Goal: Task Accomplishment & Management: Complete application form

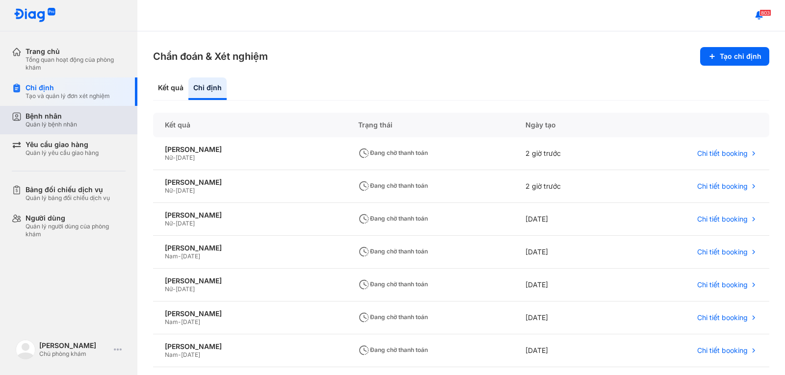
click at [75, 120] on div "Bệnh nhân" at bounding box center [52, 116] width 52 height 9
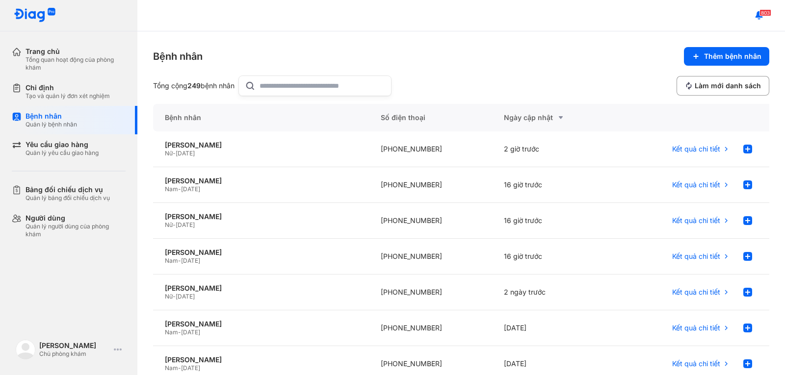
click at [285, 83] on input "text" at bounding box center [322, 86] width 126 height 20
type input "***"
click at [194, 145] on div "[PERSON_NAME]" at bounding box center [261, 145] width 192 height 9
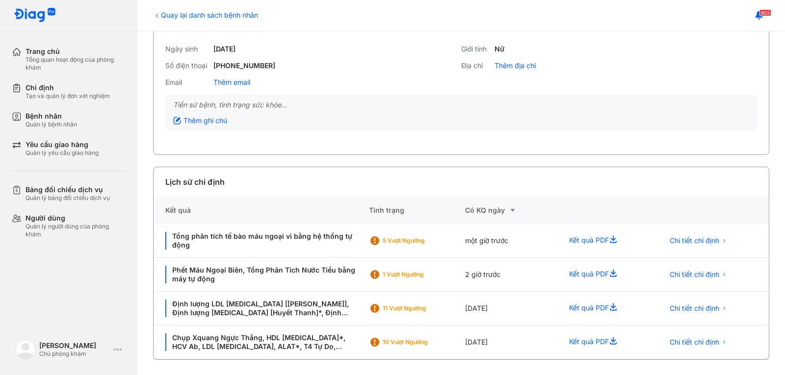
scroll to position [66, 0]
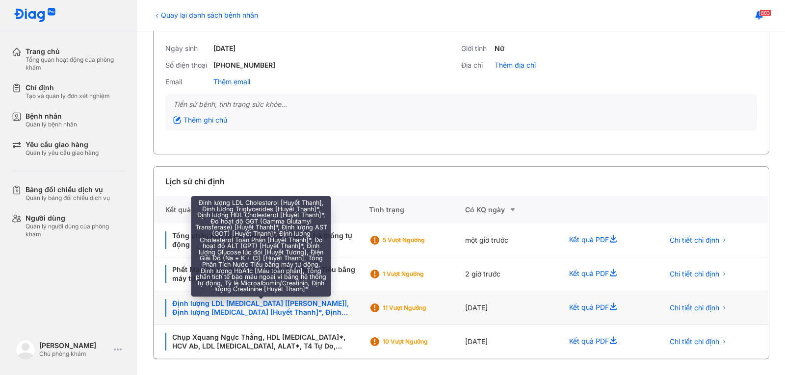
click at [273, 306] on div "Định lượng LDL Cholesterol [Huyết Thanh], Định lượng Triglycerides [Huyết Thanh…" at bounding box center [261, 308] width 192 height 18
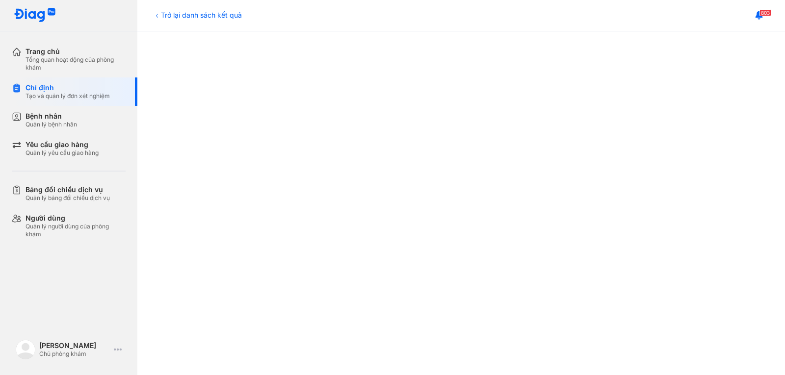
scroll to position [196, 0]
click at [201, 13] on div "Trở lại danh sách kết quả" at bounding box center [197, 15] width 89 height 10
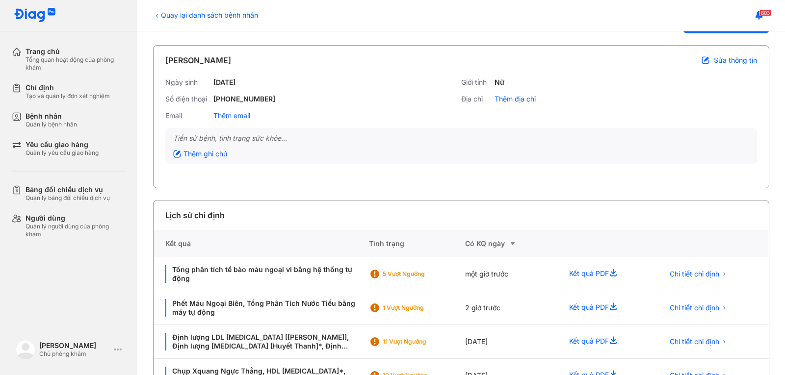
scroll to position [66, 0]
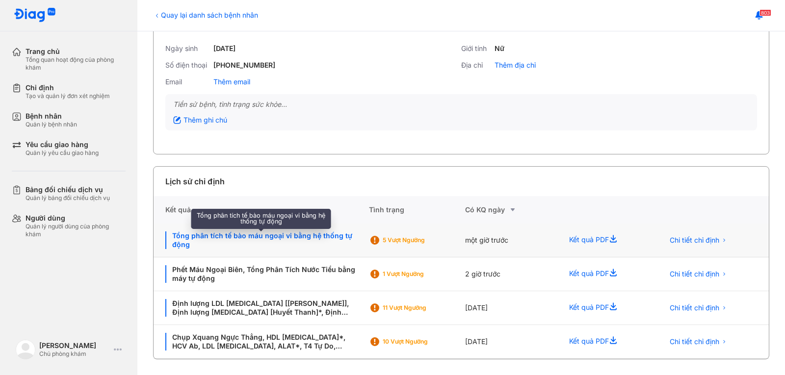
click at [252, 232] on div "Tổng phân tích tế bào máu ngoại vi bằng hệ thống tự động" at bounding box center [261, 241] width 192 height 18
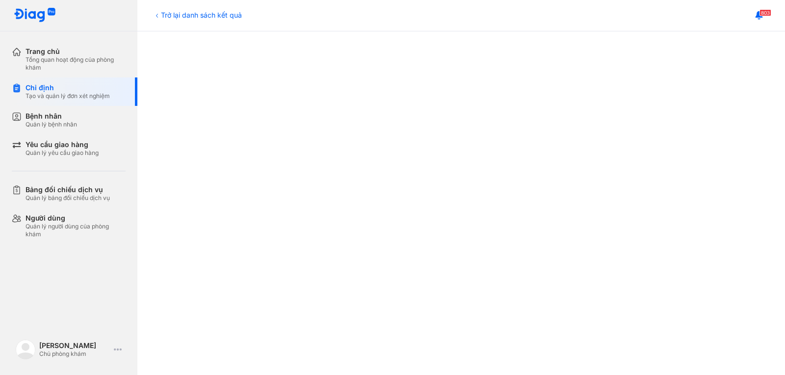
scroll to position [245, 0]
click at [209, 20] on div "Trở lại danh sách kết quả" at bounding box center [197, 15] width 89 height 10
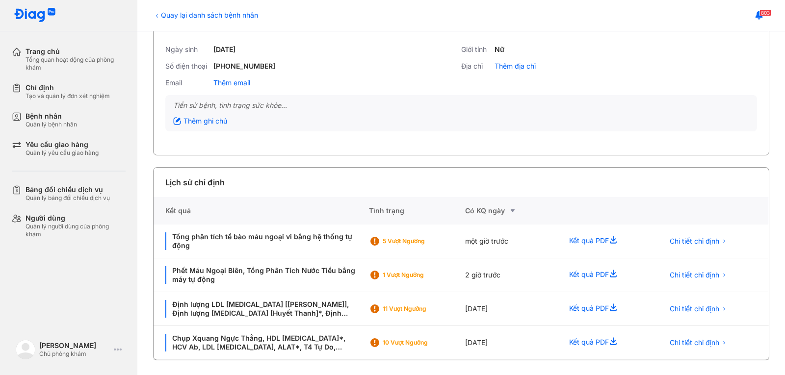
scroll to position [66, 0]
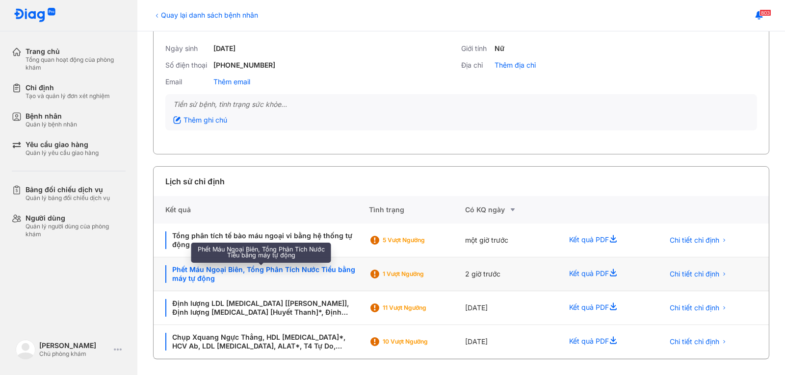
click at [245, 267] on div "Phết Máu Ngoại Biên, Tổng Phân Tích Nước Tiểu bằng máy tự động" at bounding box center [261, 274] width 192 height 18
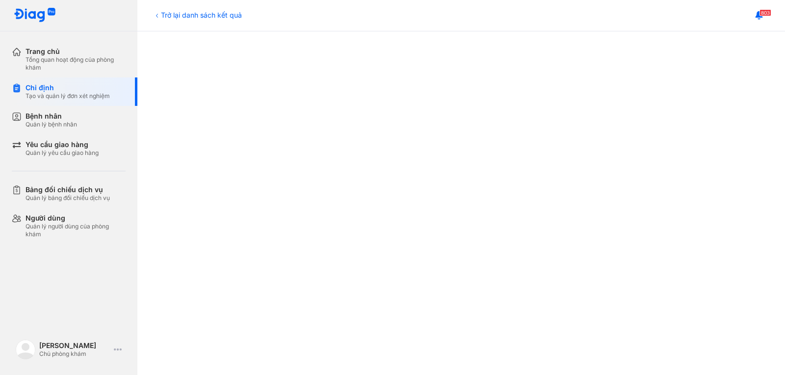
scroll to position [196, 0]
click at [217, 16] on div "Trở lại danh sách kết quả" at bounding box center [197, 15] width 89 height 10
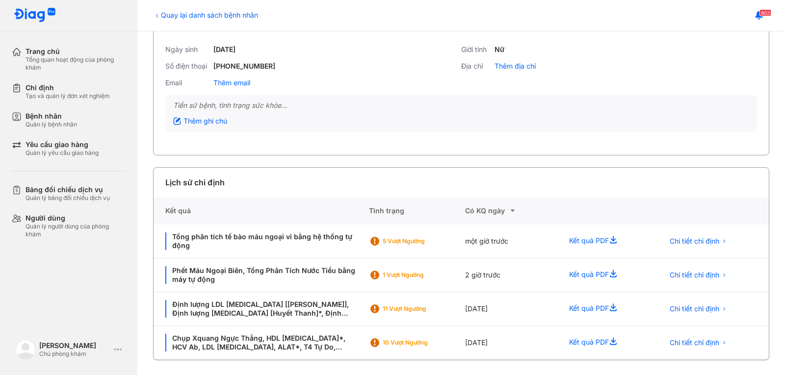
scroll to position [66, 0]
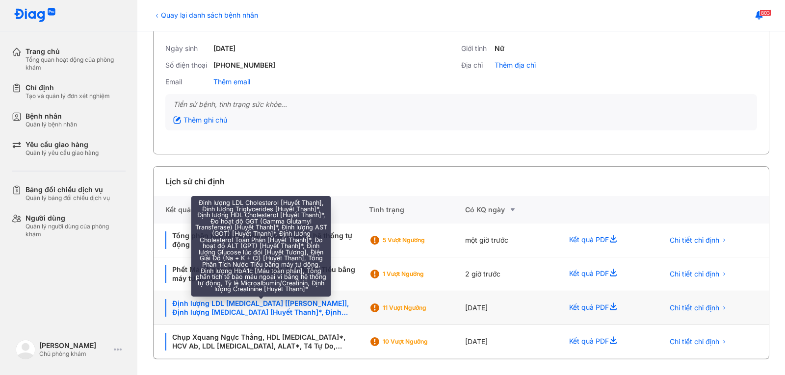
click at [225, 310] on div "Định lượng LDL [MEDICAL_DATA] [[PERSON_NAME]], Định lượng [MEDICAL_DATA] [Huyết…" at bounding box center [261, 308] width 192 height 18
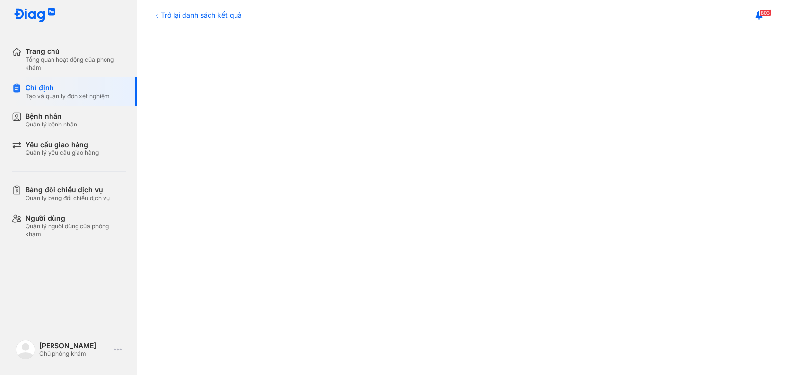
scroll to position [196, 0]
click at [172, 14] on div "Trở lại danh sách kết quả" at bounding box center [197, 15] width 89 height 10
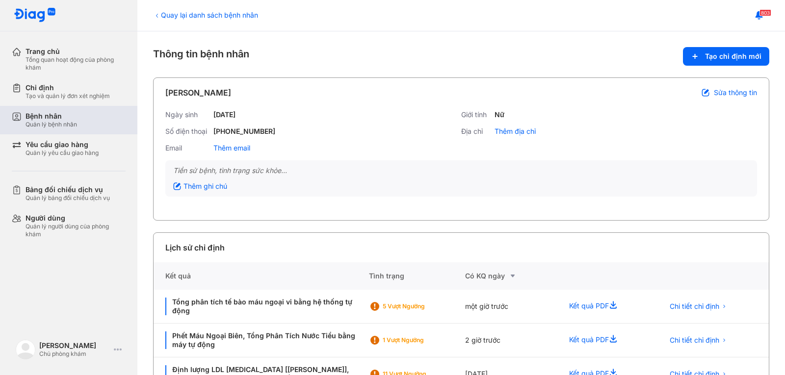
click at [52, 130] on div "Bệnh nhân Quản lý bệnh nhân" at bounding box center [75, 120] width 126 height 28
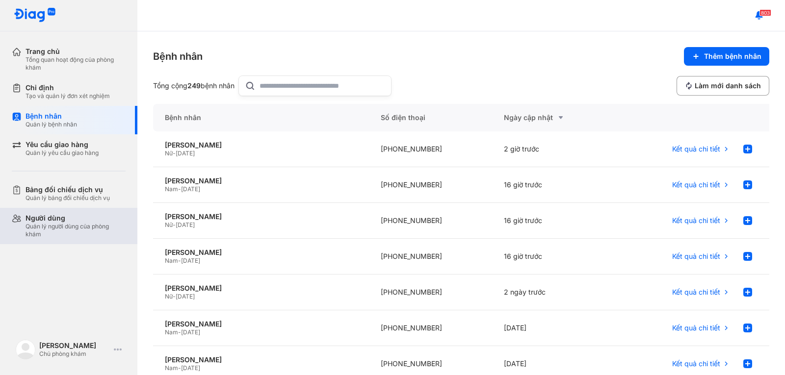
click at [73, 221] on div "Người dùng" at bounding box center [76, 218] width 100 height 9
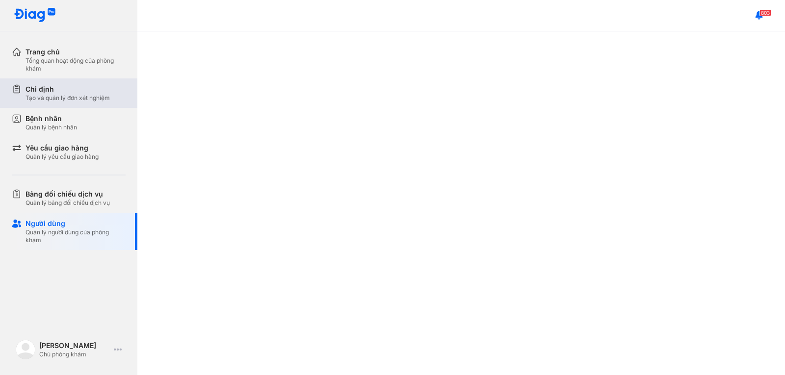
click at [77, 98] on div "Tạo và quản lý đơn xét nghiệm" at bounding box center [68, 98] width 84 height 8
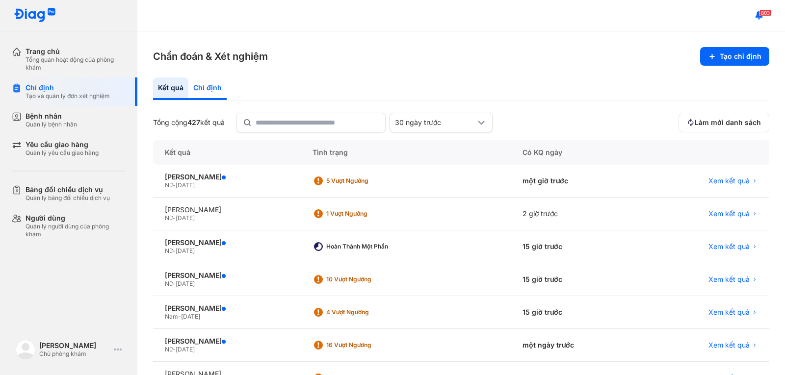
click at [210, 86] on div "Chỉ định" at bounding box center [207, 89] width 38 height 23
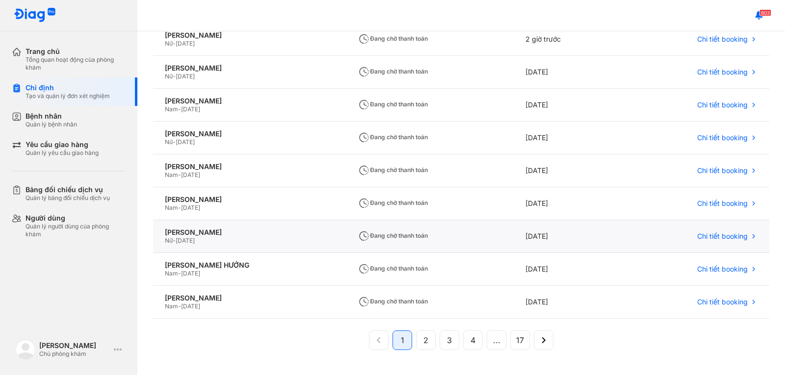
scroll to position [161, 0]
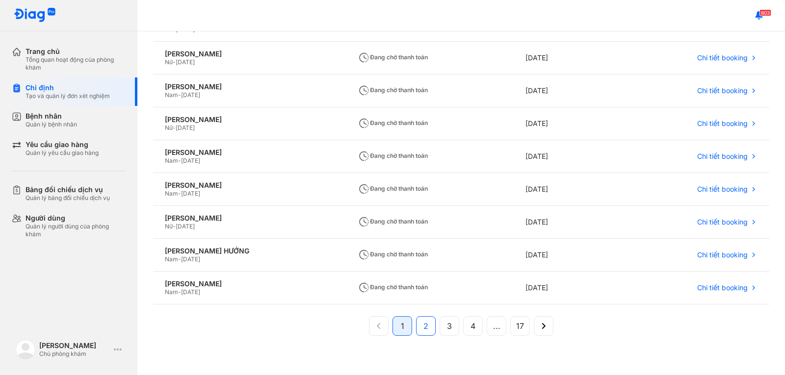
click at [440, 322] on button "2" at bounding box center [450, 326] width 20 height 20
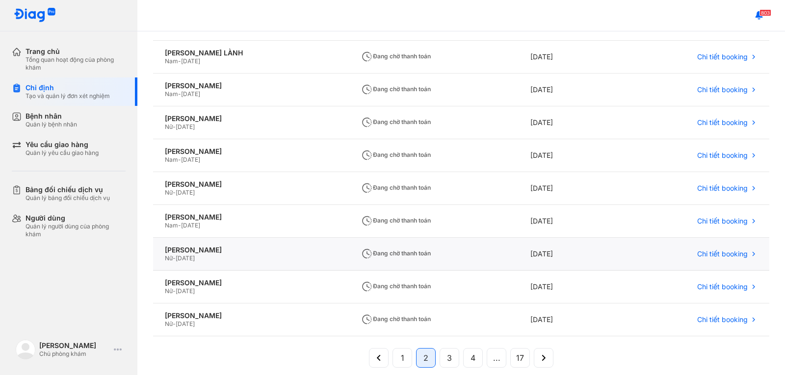
scroll to position [147, 0]
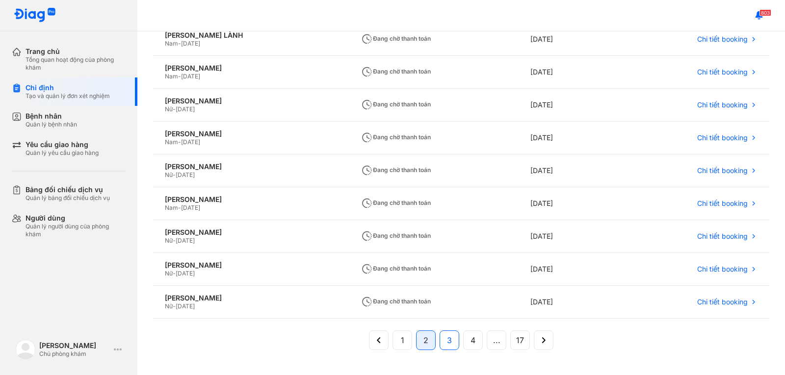
click at [448, 338] on span "3" at bounding box center [449, 341] width 5 height 12
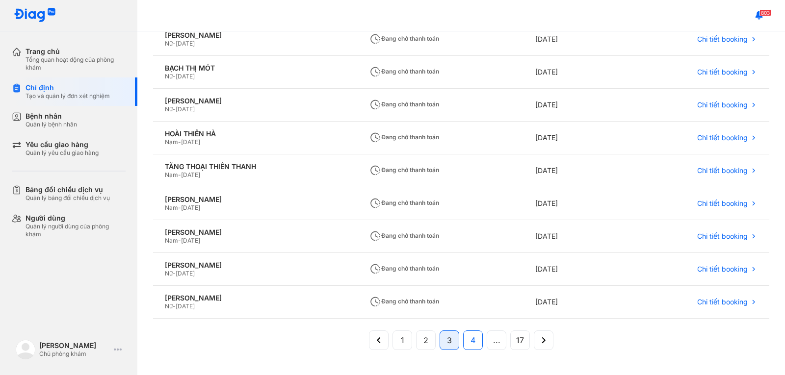
click at [487, 343] on button "4" at bounding box center [497, 341] width 20 height 20
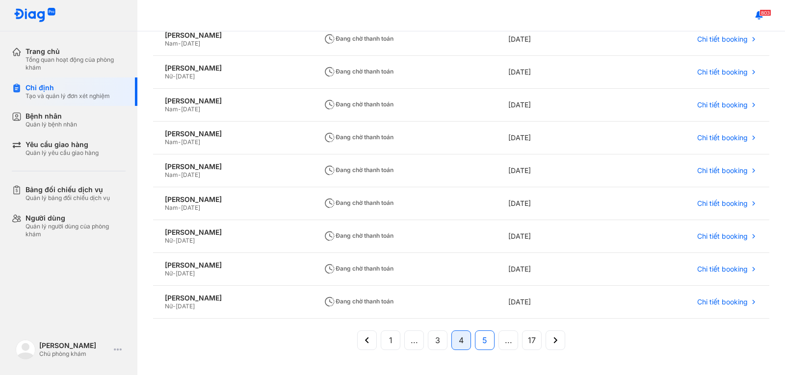
click at [482, 339] on span "5" at bounding box center [484, 341] width 5 height 12
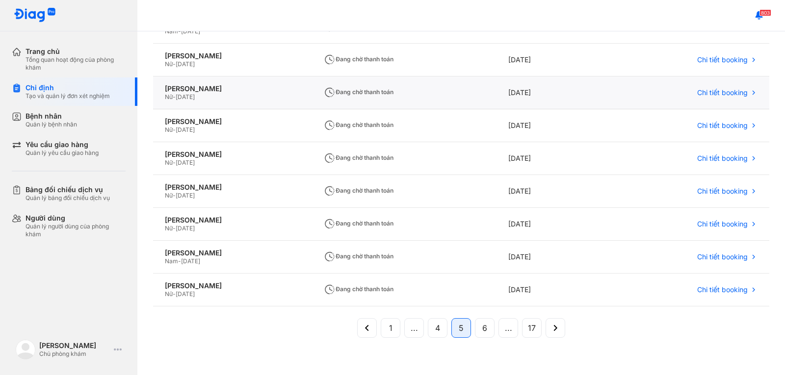
scroll to position [161, 0]
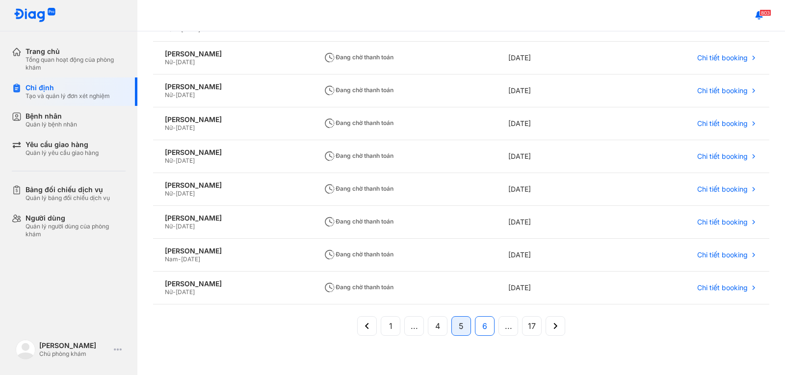
click at [482, 327] on span "6" at bounding box center [484, 326] width 5 height 12
click at [483, 324] on span "7" at bounding box center [485, 326] width 4 height 12
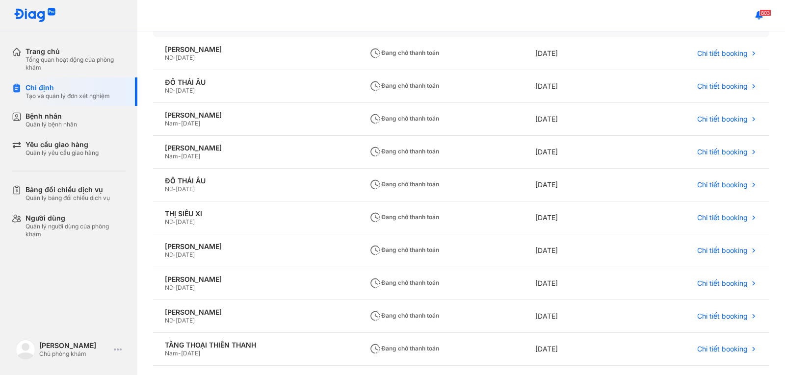
scroll to position [0, 0]
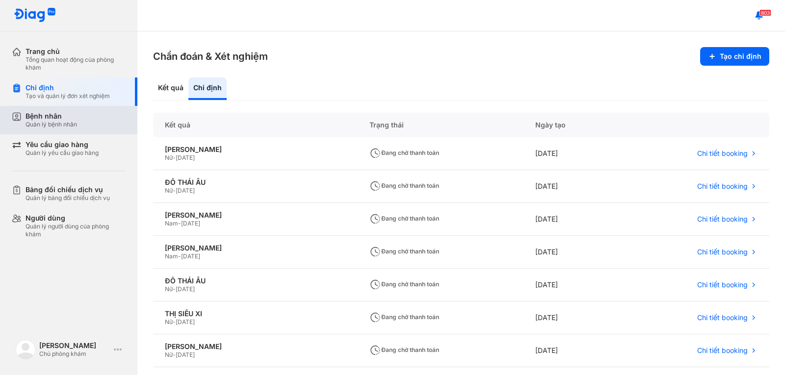
click at [49, 121] on div "Quản lý bệnh nhân" at bounding box center [52, 125] width 52 height 8
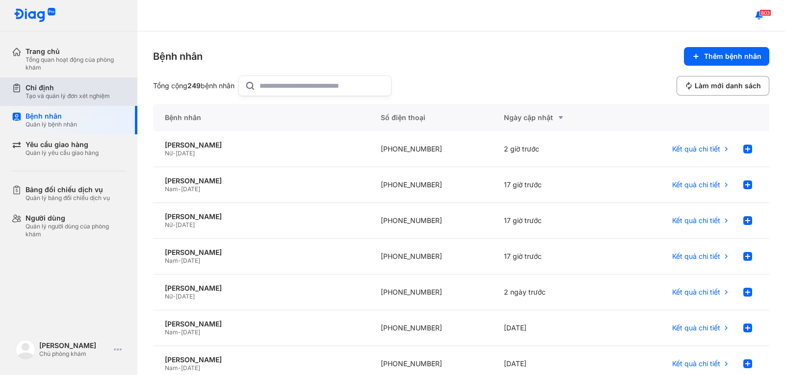
click at [51, 83] on div "Chỉ định Tạo và quản lý đơn xét nghiệm" at bounding box center [75, 92] width 126 height 28
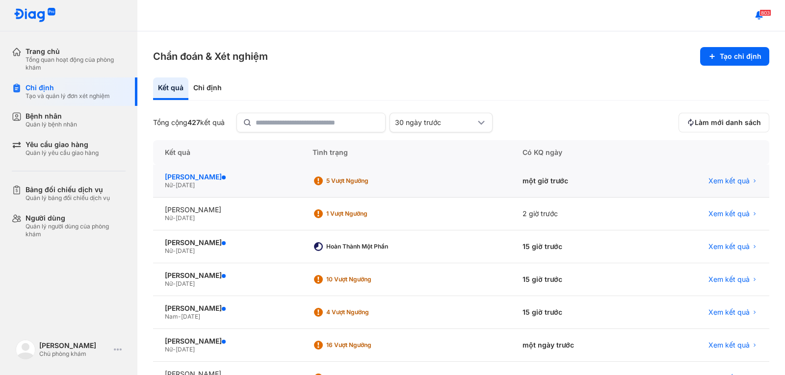
click at [180, 176] on div "LÊ THỊ PHÚ" at bounding box center [227, 177] width 124 height 9
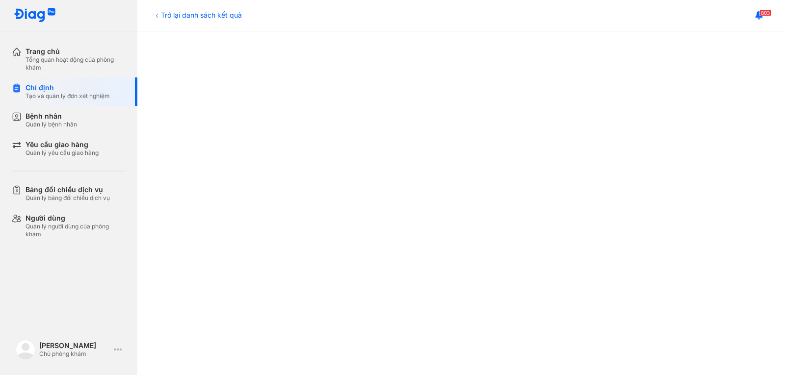
scroll to position [343, 0]
click at [190, 15] on div "Trở lại danh sách kết quả" at bounding box center [197, 15] width 89 height 10
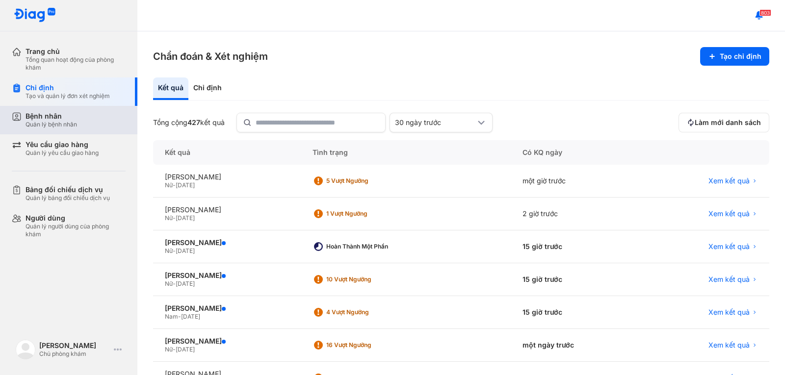
click at [61, 125] on div "Quản lý bệnh nhân" at bounding box center [52, 125] width 52 height 8
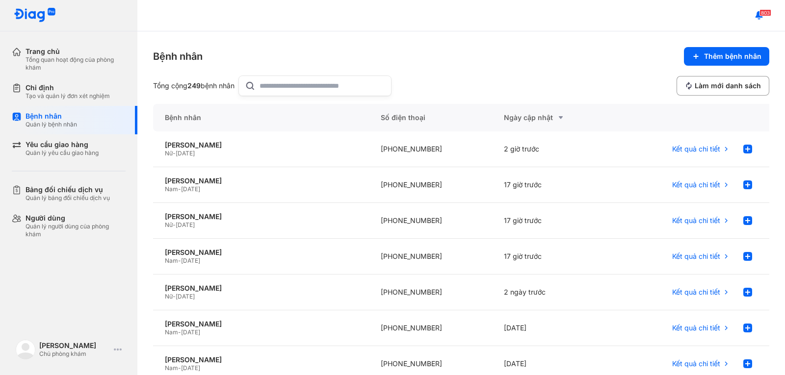
click at [291, 85] on input "text" at bounding box center [322, 86] width 126 height 20
type input "****"
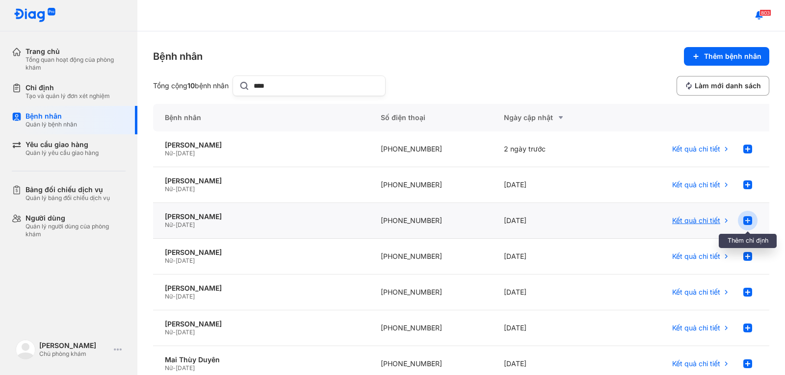
click at [742, 221] on icon at bounding box center [748, 221] width 12 height 12
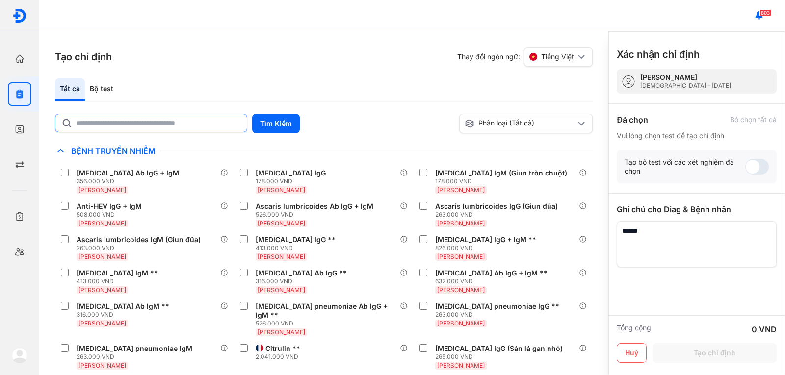
click at [135, 124] on input "text" at bounding box center [158, 123] width 165 height 18
type input "**********"
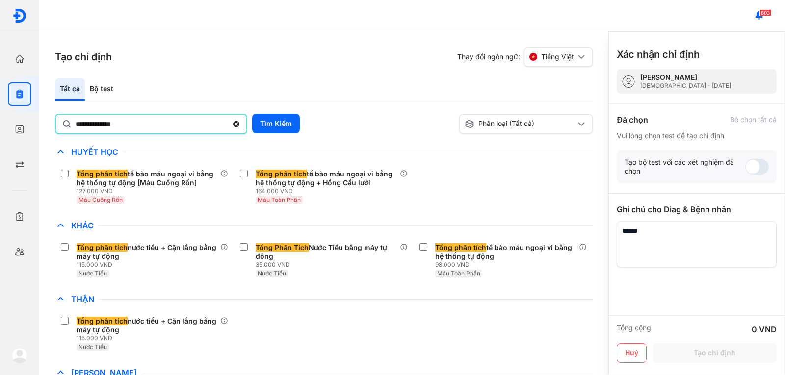
click at [304, 71] on div "**********" at bounding box center [323, 203] width 569 height 344
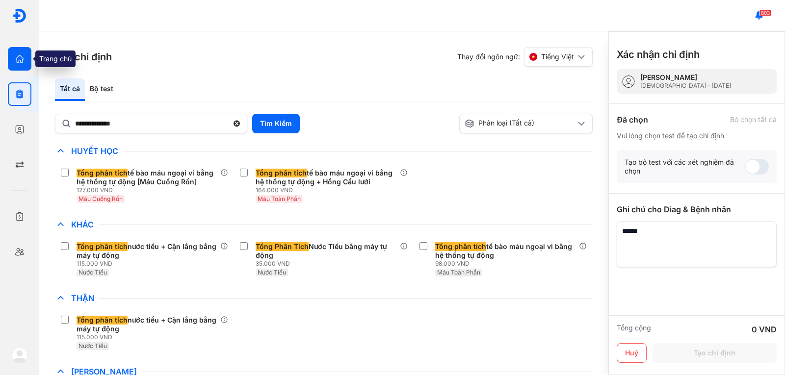
click at [15, 61] on icon "button" at bounding box center [20, 59] width 10 height 10
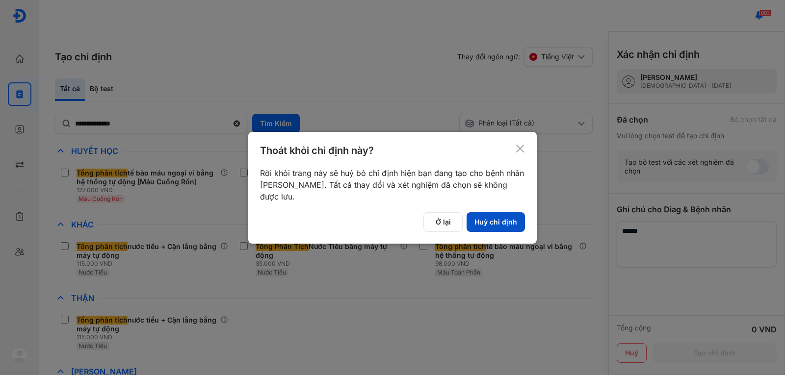
click at [491, 222] on button "Huỷ chỉ định" at bounding box center [495, 222] width 58 height 20
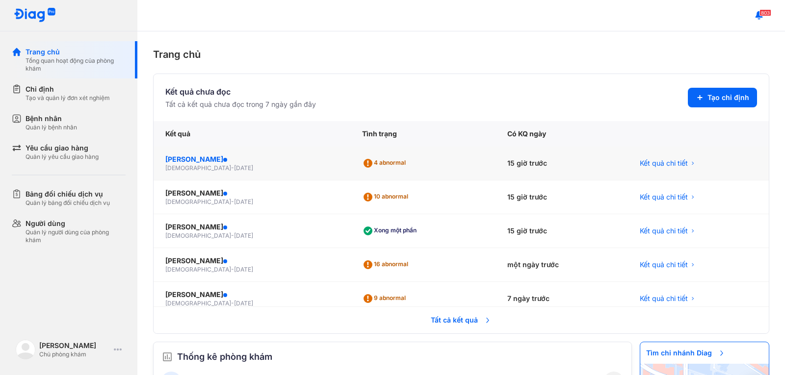
click at [198, 160] on div "ĐINH TOÀN KHOA" at bounding box center [251, 160] width 173 height 10
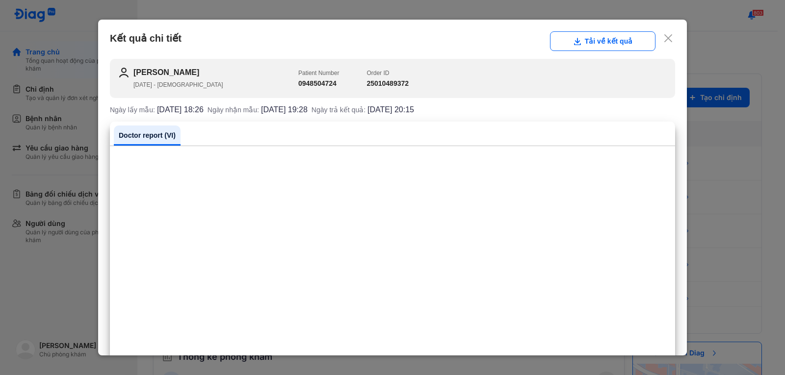
click at [663, 36] on icon at bounding box center [668, 38] width 10 height 10
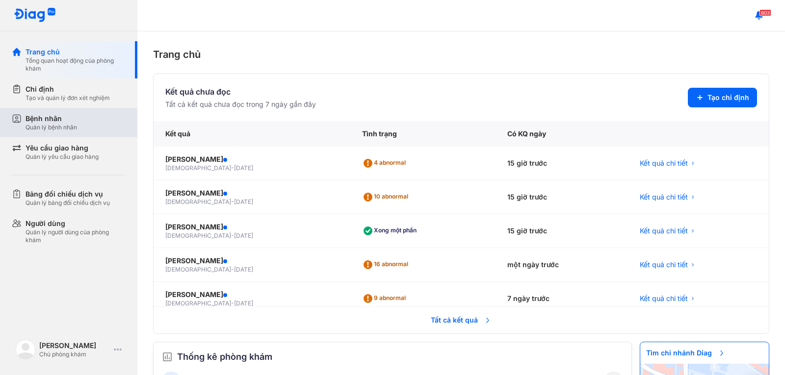
click at [44, 121] on div "Bệnh nhân" at bounding box center [52, 119] width 52 height 10
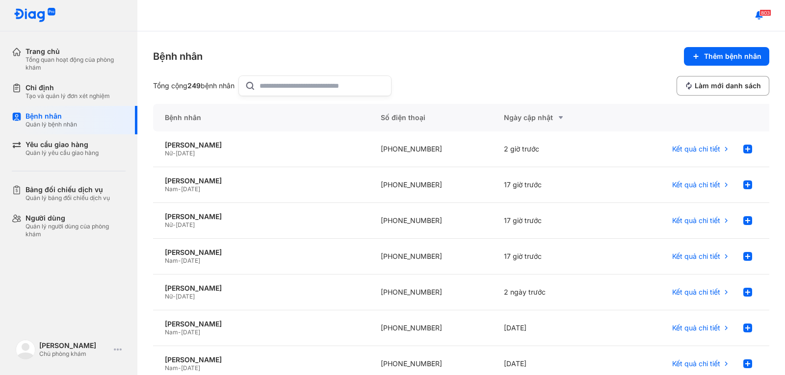
click at [275, 89] on input "text" at bounding box center [322, 86] width 126 height 20
type input "***"
drag, startPoint x: 273, startPoint y: 83, endPoint x: 246, endPoint y: 83, distance: 27.0
click at [246, 83] on div "***" at bounding box center [309, 86] width 153 height 21
